Goal: Navigation & Orientation: Understand site structure

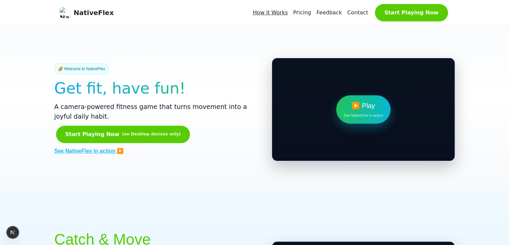
click at [280, 11] on link "How it Works" at bounding box center [270, 13] width 35 height 8
click at [303, 14] on link "Pricing" at bounding box center [302, 13] width 18 height 8
click at [328, 13] on link "Feedback" at bounding box center [329, 13] width 25 height 8
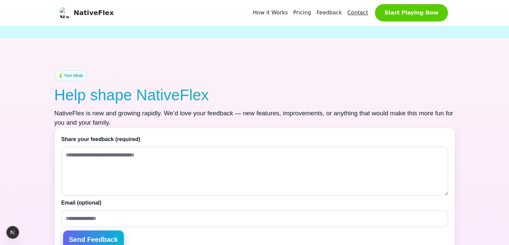
click at [357, 12] on link "Contact" at bounding box center [357, 13] width 21 height 8
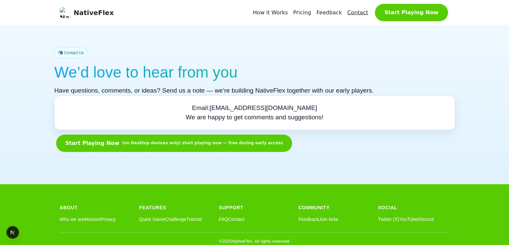
scroll to position [1944, 0]
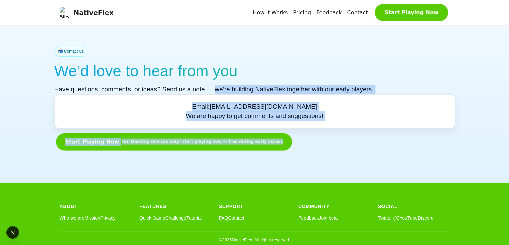
drag, startPoint x: 212, startPoint y: 78, endPoint x: 340, endPoint y: 127, distance: 136.6
click at [340, 127] on div "📬 Contact Us We’d love to hear from you Have questions, comments, or ideas? Sen…" at bounding box center [254, 98] width 401 height 105
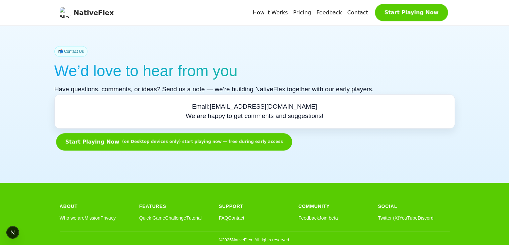
click at [334, 133] on div "Start Playing Now (on Desktop devices only) start playing now — free during ear…" at bounding box center [254, 141] width 401 height 17
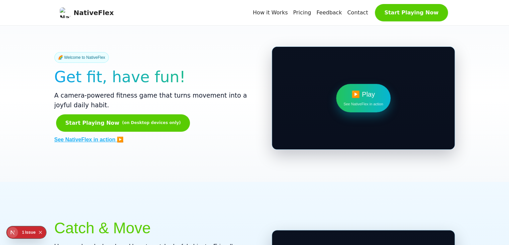
scroll to position [0, 0]
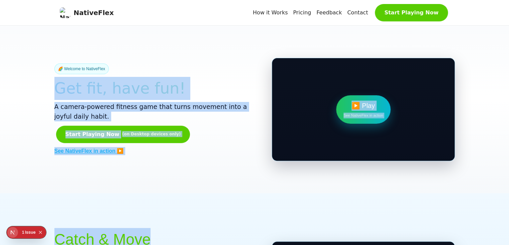
drag, startPoint x: 123, startPoint y: 56, endPoint x: 205, endPoint y: 206, distance: 170.7
click at [186, 208] on div "NativeFlex How it Works Pricing Feedback Contact Start Playing Now 🌈 Welcome to…" at bounding box center [254, 122] width 509 height 245
drag, startPoint x: 170, startPoint y: 210, endPoint x: 2, endPoint y: 37, distance: 241.6
click at [2, 37] on div "NativeFlex How it Works Pricing Feedback Contact Start Playing Now 🌈 Welcome to…" at bounding box center [254, 122] width 509 height 245
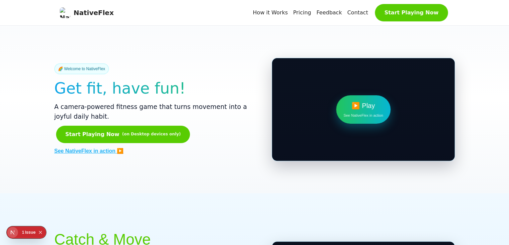
click at [24, 50] on section "🌈 Welcome to NativeFlex Get fit, have fun! A camera-powered fitness game that t…" at bounding box center [254, 109] width 509 height 167
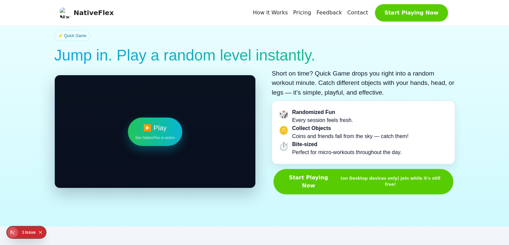
scroll to position [601, 0]
